Goal: Check status: Check status

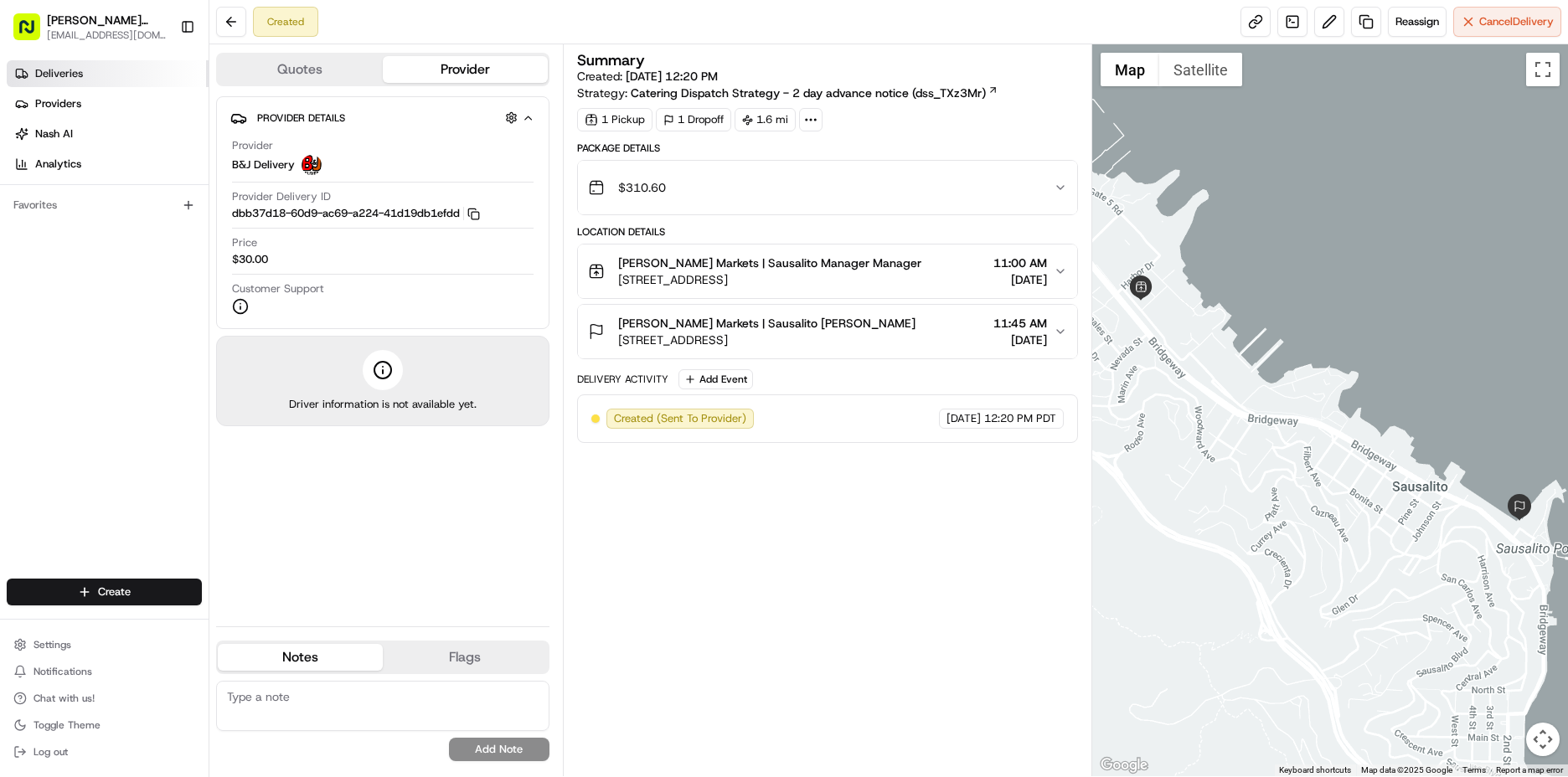
click at [97, 71] on link "Deliveries" at bounding box center [107, 74] width 202 height 27
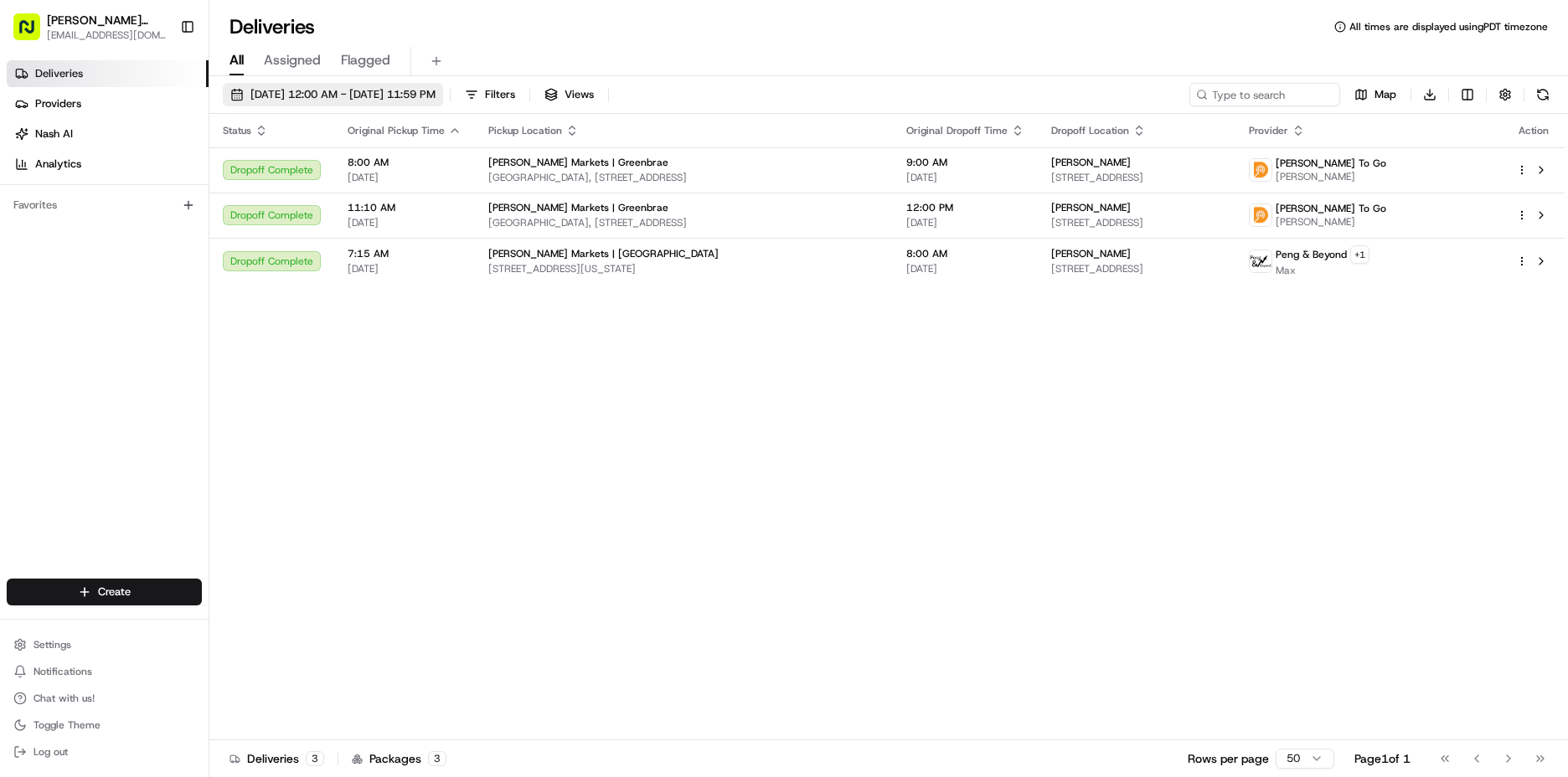
click at [339, 94] on span "[DATE] 12:00 AM - [DATE] 11:59 PM" at bounding box center [343, 95] width 185 height 15
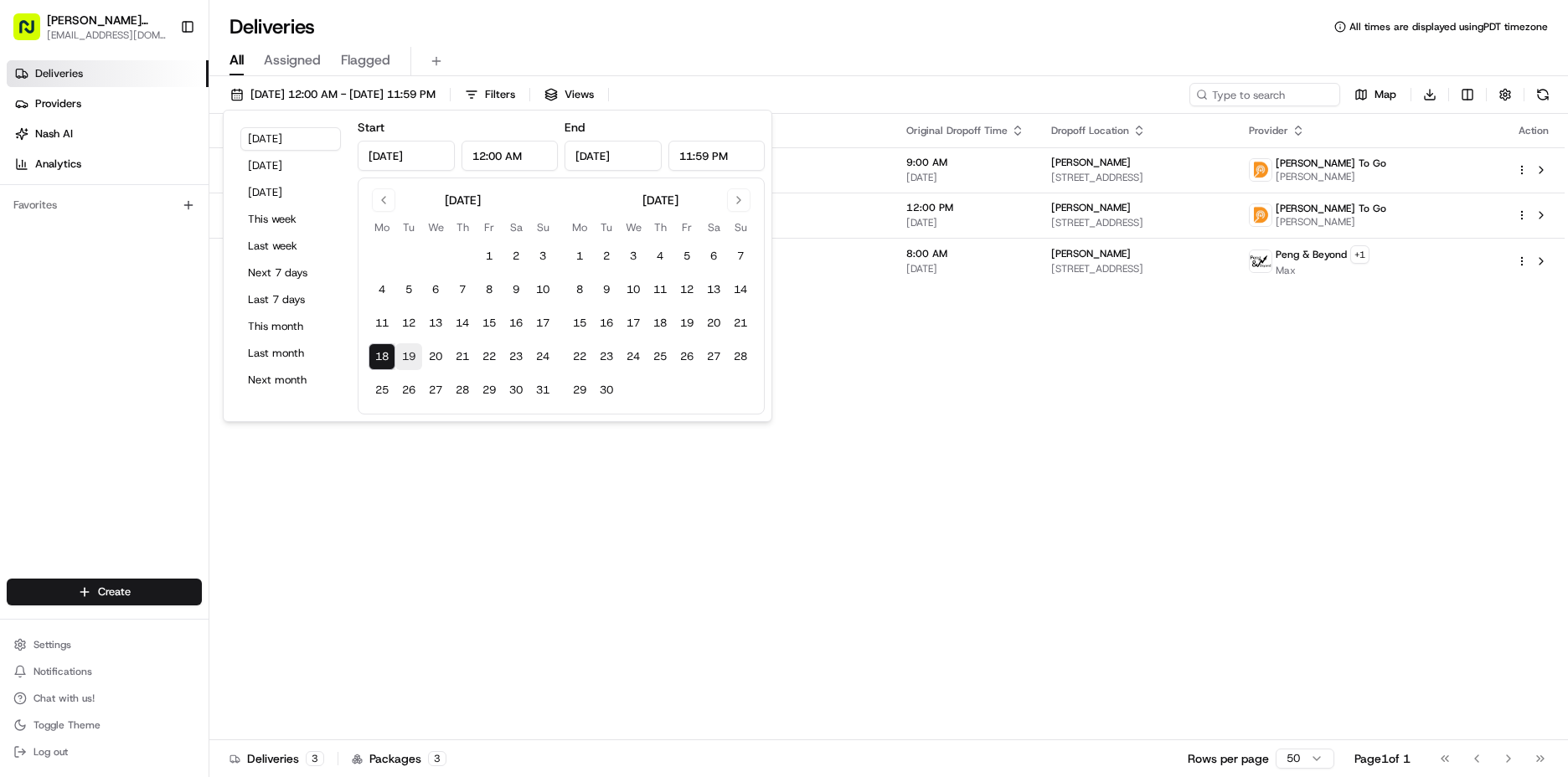
click at [409, 356] on button "19" at bounding box center [409, 356] width 27 height 27
type input "[DATE]"
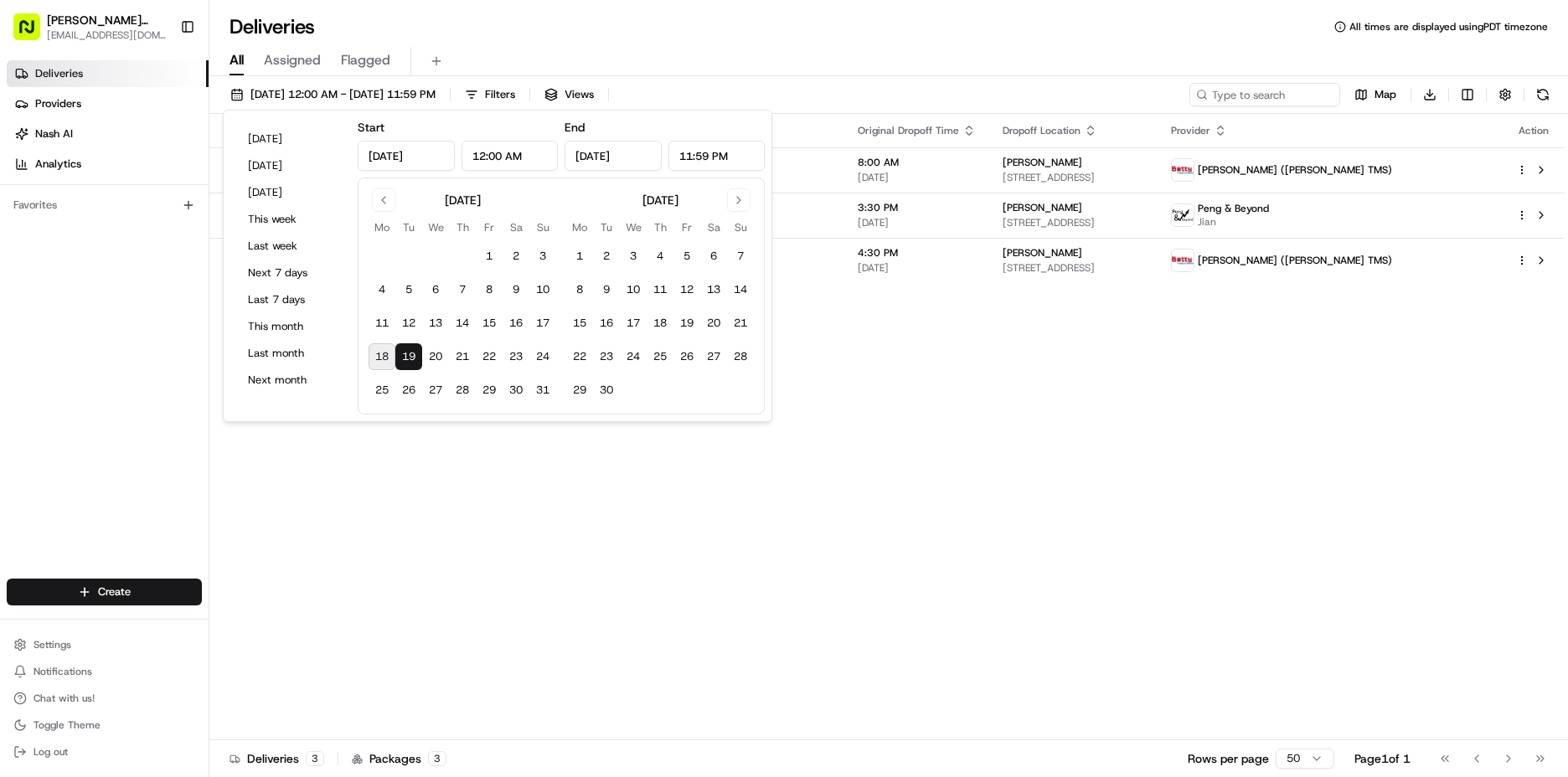
click at [1172, 395] on div "Status Original Pickup Time Pickup Location Original Dropoff Time Dropoff Locat…" at bounding box center [887, 426] width 1356 height 626
